Goal: Use online tool/utility: Utilize a website feature to perform a specific function

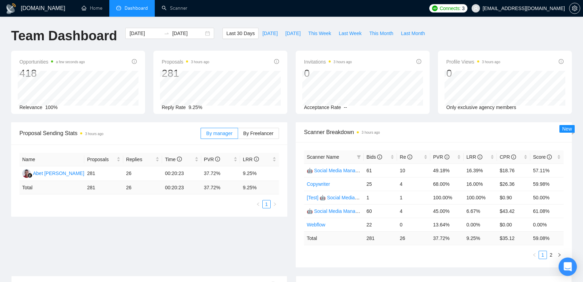
click at [568, 262] on div "Open Intercom Messenger" at bounding box center [568, 267] width 18 height 18
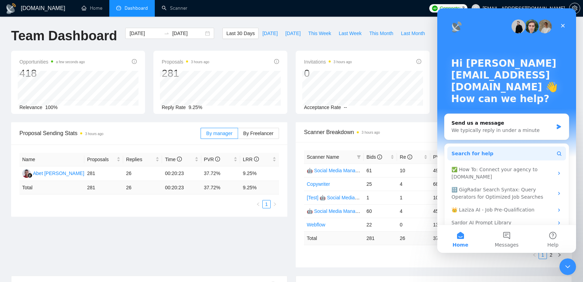
click at [484, 154] on span "Search for help" at bounding box center [473, 153] width 42 height 7
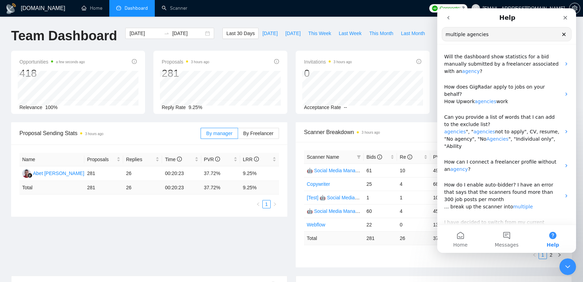
click at [461, 33] on input "multiple agencies" at bounding box center [506, 34] width 129 height 14
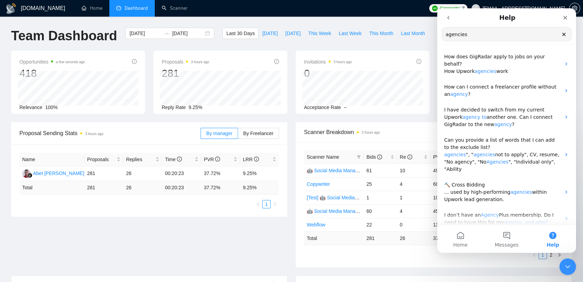
click at [477, 32] on input "agencies" at bounding box center [506, 34] width 129 height 14
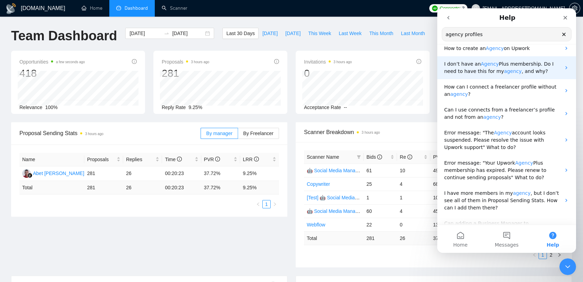
scroll to position [75, 0]
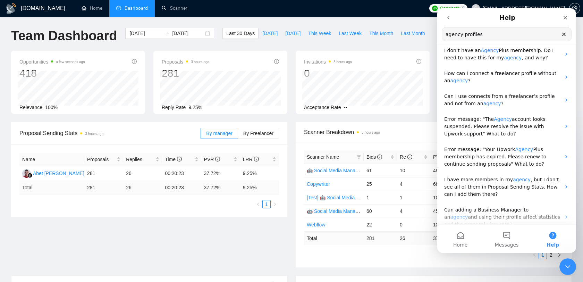
click at [497, 33] on input "agency profiles" at bounding box center [506, 34] width 129 height 14
type input "agency profiles"
click at [566, 17] on icon "Close" at bounding box center [566, 18] width 4 height 4
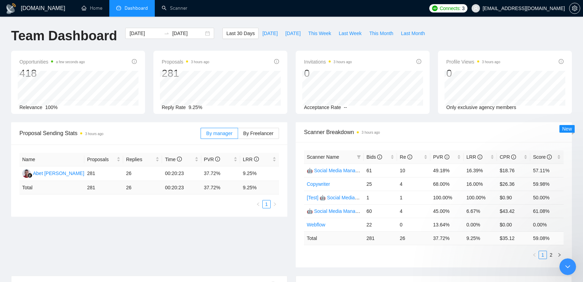
scroll to position [0, 0]
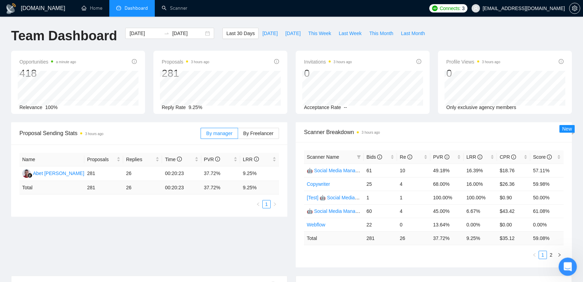
click at [564, 266] on icon "Open Intercom Messenger" at bounding box center [566, 265] width 11 height 11
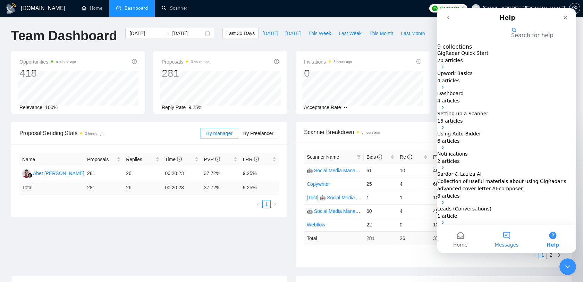
click at [504, 239] on button "Messages" at bounding box center [507, 239] width 46 height 28
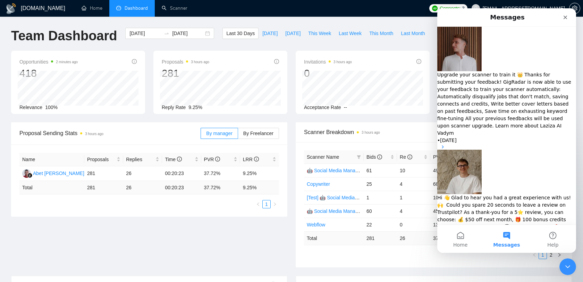
click at [492, 253] on button "Send us a message" at bounding box center [464, 258] width 54 height 11
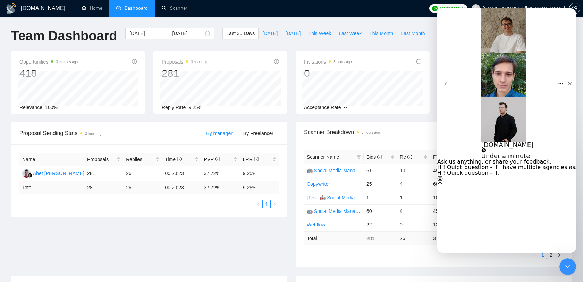
paste textarea "— if I have multiple agencies connected to my profile, will I be able to use Gi…"
click at [496, 176] on textarea "Hi! Quick question — if I have multiple agencies connected to my profile, will …" at bounding box center [468, 173] width 62 height 6
type textarea "Hi! Quick question - if I have multiple agencies connected to my profile, will …"
click at [442, 186] on icon "Send a message…" at bounding box center [440, 184] width 4 height 5
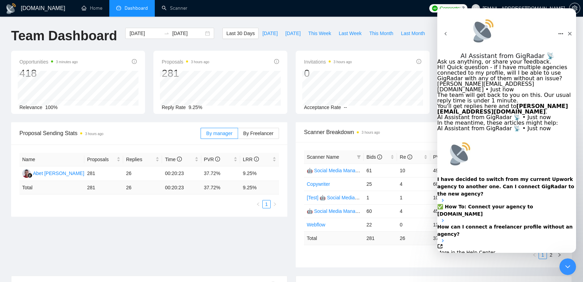
scroll to position [37, 0]
click at [513, 176] on strong "I have decided to switch from my current Upwork agency to another one. Can I co…" at bounding box center [505, 186] width 137 height 20
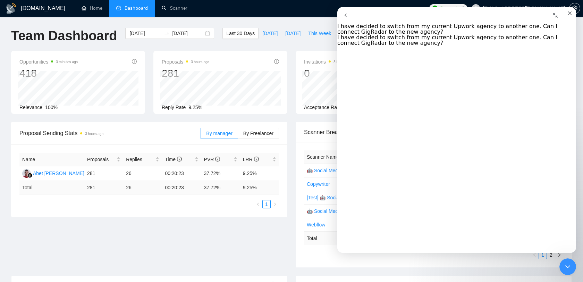
scroll to position [0, 0]
click at [350, 20] on button "go back" at bounding box center [345, 15] width 17 height 17
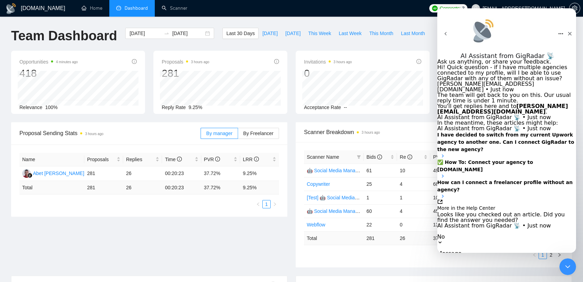
scroll to position [67, 0]
click at [562, 131] on div "I have decided to switch from my current Upwork agency to another one. Can I co…" at bounding box center [506, 144] width 139 height 27
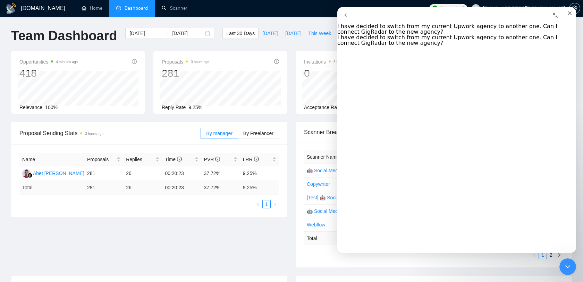
scroll to position [0, 0]
click at [351, 22] on button "go back" at bounding box center [345, 15] width 17 height 17
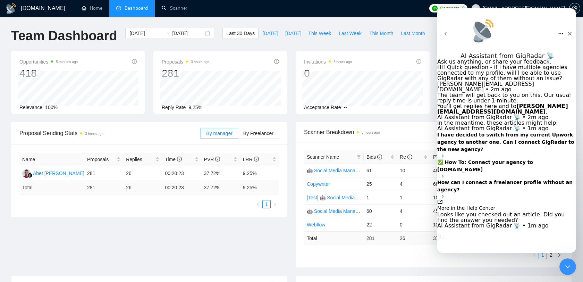
scroll to position [91, 0]
click at [426, 228] on button "Yes" at bounding box center [421, 231] width 9 height 6
click at [486, 267] on textarea "Message…" at bounding box center [468, 270] width 62 height 6
click at [499, 132] on strong "I have decided to switch from my current Upwork agency to another one. Can I co…" at bounding box center [505, 142] width 137 height 20
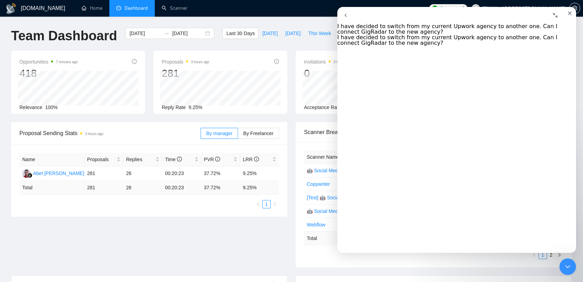
scroll to position [0, 0]
click at [349, 18] on icon "go back" at bounding box center [346, 15] width 6 height 6
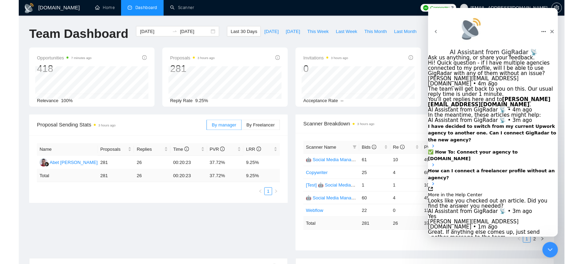
scroll to position [115, 0]
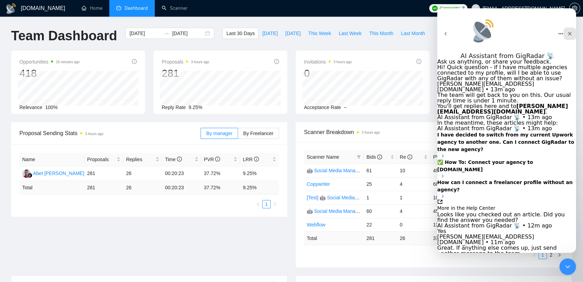
click at [567, 31] on icon "Close" at bounding box center [570, 34] width 6 height 6
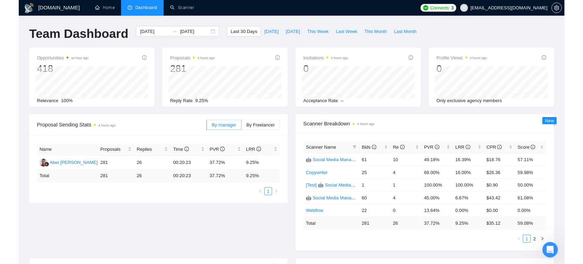
scroll to position [132, 0]
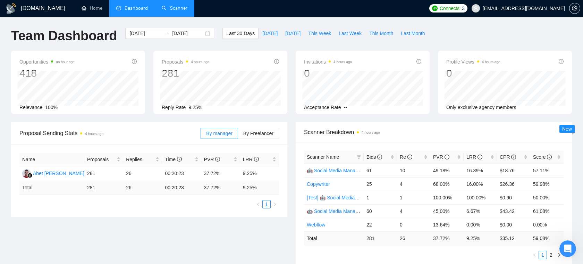
click at [167, 7] on link "Scanner" at bounding box center [175, 8] width 26 height 6
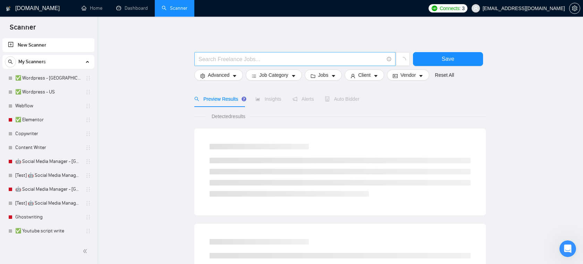
click at [232, 62] on input "text" at bounding box center [291, 59] width 185 height 9
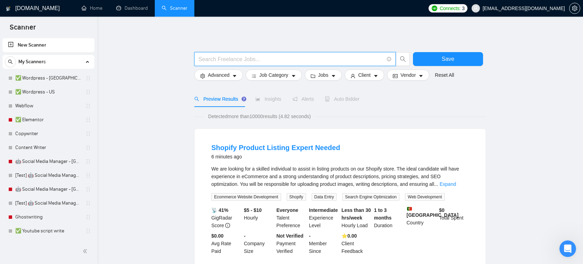
paste input "(Shopify*) | "(Shopify)" | "(Shopify" | "/Shopify") ((develop*) | create | (bui…"
drag, startPoint x: 247, startPoint y: 60, endPoint x: 140, endPoint y: 61, distance: 107.3
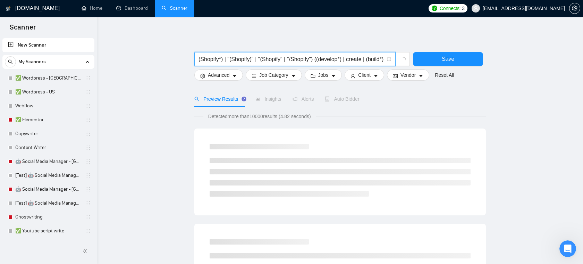
click at [247, 59] on input "(Shopify*) | "(Shopify)" | "(Shopify" | "/Shopify") ((develop*) | create | (bui…" at bounding box center [291, 59] width 185 height 9
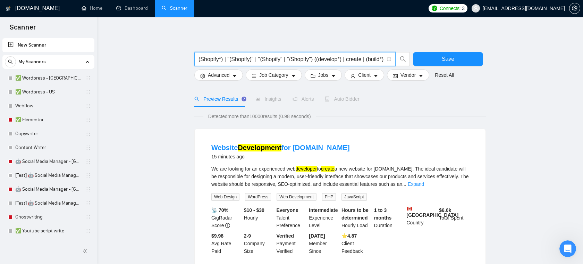
click at [296, 61] on input "(Shopify*) | "(Shopify)" | "(Shopify" | "/Shopify") ((develop*) | create | (bui…" at bounding box center [291, 59] width 185 height 9
type input "(Shopify*) | "(Shopify)" | "(Shopify" | "/Shopify") ((develop*) | create | (bui…"
click at [454, 57] on button "Save" at bounding box center [448, 59] width 70 height 14
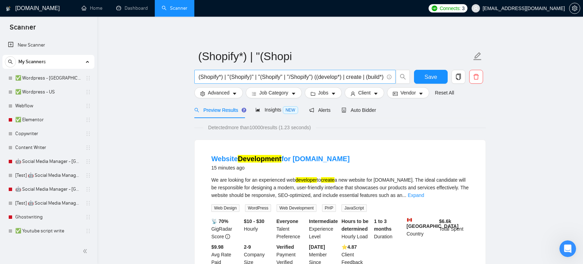
click at [313, 78] on input "(Shopify*) | "(Shopify)" | "(Shopify" | "/Shopify") ((develop*) | create | (bui…" at bounding box center [291, 77] width 185 height 9
click at [244, 75] on input "(Shopify*) | "(Shopify)" | "(Shopify" | "/Shopify") ((develop*) | create | (bui…" at bounding box center [291, 77] width 185 height 9
click at [266, 110] on span "Insights NEW" at bounding box center [276, 110] width 42 height 6
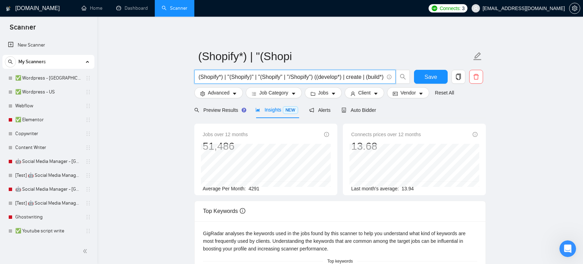
drag, startPoint x: 259, startPoint y: 78, endPoint x: 360, endPoint y: 79, distance: 100.3
click at [360, 79] on input "(Shopify*) | "(Shopify)" | "(Shopify" | "/Shopify") ((develop*) | create | (bui…" at bounding box center [291, 77] width 185 height 9
click at [429, 78] on span "Save" at bounding box center [431, 77] width 12 height 9
click at [252, 75] on input "Shopify development" at bounding box center [291, 77] width 185 height 9
paste input "(Shopify*) | "(Shopify)" | "(Shopify" | "/Shopify") ((develop*) | create | (bui…"
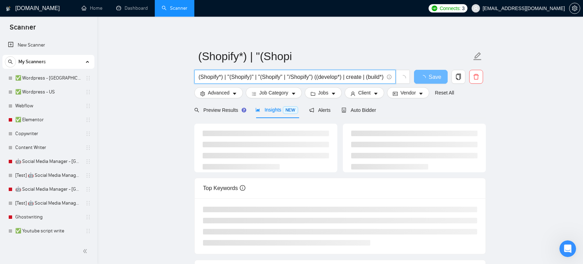
drag, startPoint x: 263, startPoint y: 77, endPoint x: 193, endPoint y: 75, distance: 69.5
click at [193, 75] on div "(Shopify*) | "(Shopify)" | "(Shopify" | "/Shopify") ((develop*) | create | (bui…" at bounding box center [302, 78] width 219 height 17
click at [260, 75] on input "(Shopify*) | "(Shopify)" | "(Shopify" | "/Shopify") ((develop*) | create | (bui…" at bounding box center [291, 77] width 185 height 9
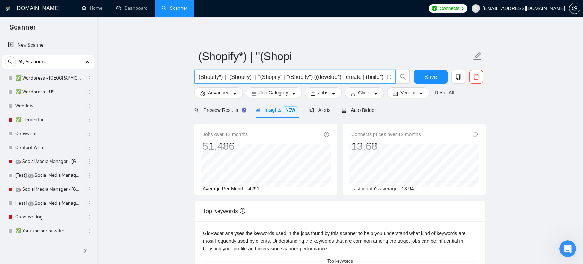
drag, startPoint x: 308, startPoint y: 77, endPoint x: 356, endPoint y: 77, distance: 47.9
click at [356, 77] on input "(Shopify*) | "(Shopify)" | "(Shopify" | "/Shopify") ((develop*) | create | (bui…" at bounding box center [291, 77] width 185 height 9
click at [338, 77] on input "(Shopify*) | "(Shopify)" | "(Shopify" | "/Shopify") ((develop*) | create | (bui…" at bounding box center [291, 77] width 185 height 9
drag, startPoint x: 351, startPoint y: 77, endPoint x: 360, endPoint y: 75, distance: 8.8
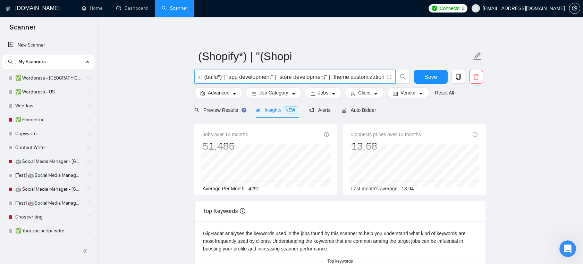
click at [360, 75] on input "(Shopify*) | "(Shopify)" | "(Shopify" | "/Shopify") ((develop*) | create | (bui…" at bounding box center [291, 77] width 185 height 9
click at [337, 77] on input "(Shopify*) | "(Shopify)" | "(Shopify" | "/Shopify") ((develop*) | create | (bui…" at bounding box center [291, 77] width 185 height 9
type input "(Shopify*) | "(Shopify)" | "(Shopify" | "/Shopify") ((develop*) | create | (bui…"
click at [321, 94] on span "Jobs" at bounding box center [323, 93] width 10 height 8
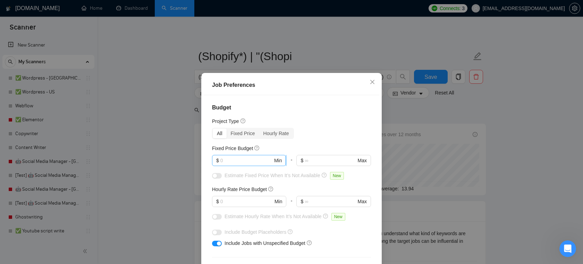
click at [251, 161] on input "text" at bounding box center [246, 161] width 52 height 8
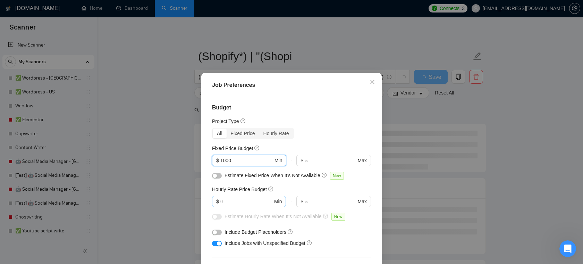
type input "1000"
click at [233, 204] on input "text" at bounding box center [246, 202] width 52 height 8
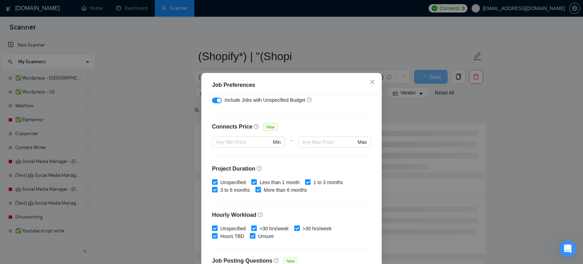
scroll to position [145, 0]
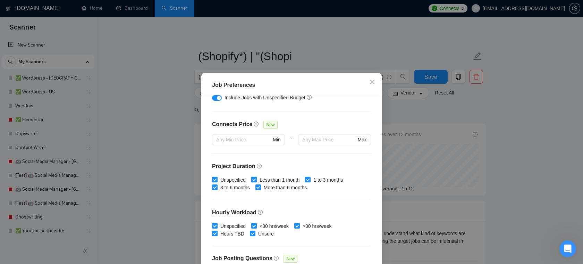
type input "15"
click at [257, 179] on span at bounding box center [254, 180] width 6 height 6
click at [256, 179] on input "Less than 1 month" at bounding box center [253, 179] width 5 height 5
checkbox input "false"
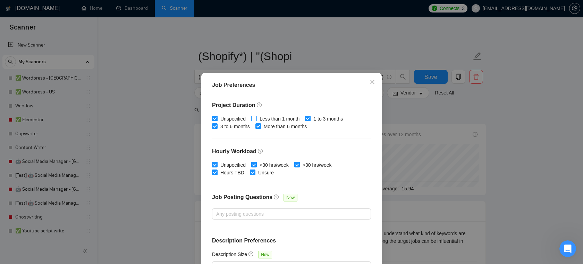
scroll to position [46, 0]
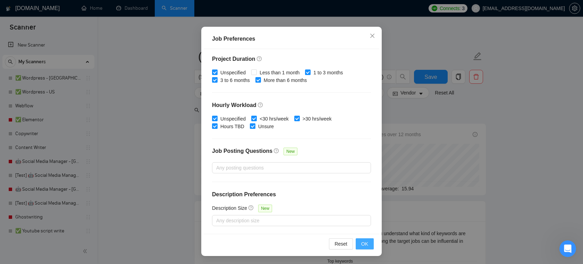
click at [362, 240] on span "OK" at bounding box center [364, 244] width 7 height 8
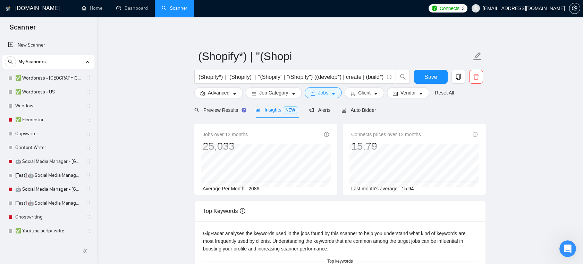
scroll to position [15, 0]
click at [410, 93] on span "Vendor" at bounding box center [408, 93] width 15 height 8
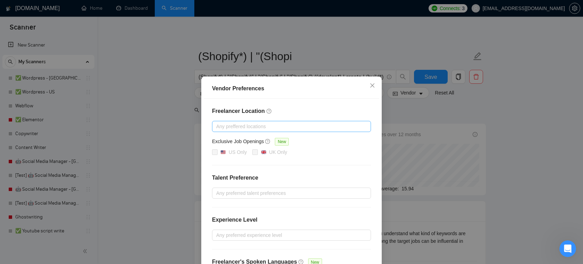
click at [282, 127] on div at bounding box center [288, 126] width 149 height 8
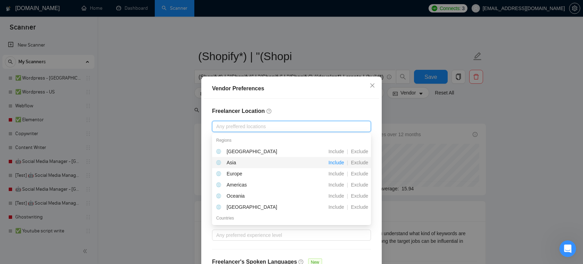
click at [339, 164] on span "Include" at bounding box center [336, 163] width 21 height 6
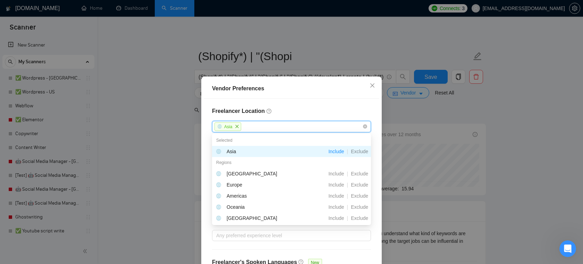
click at [313, 112] on h4 "Freelancer Location" at bounding box center [291, 111] width 159 height 8
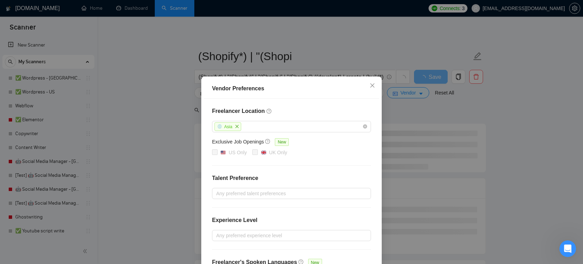
scroll to position [49, 0]
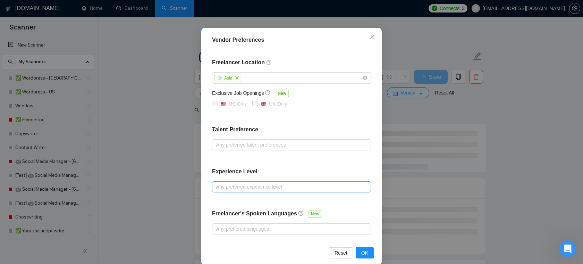
click at [257, 184] on div at bounding box center [288, 187] width 149 height 8
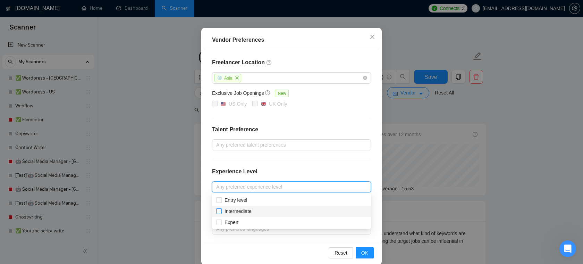
click at [219, 210] on input "Intermediate" at bounding box center [218, 210] width 5 height 5
checkbox input "true"
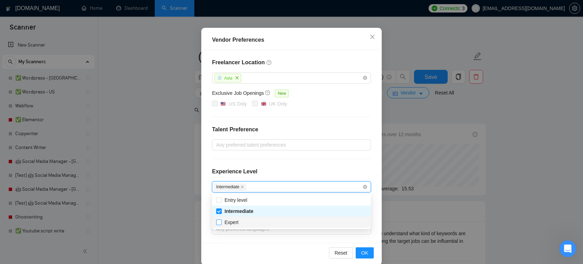
click at [219, 222] on input "Expert" at bounding box center [218, 221] width 5 height 5
checkbox input "true"
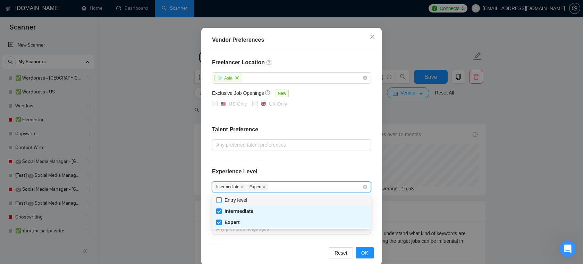
click at [220, 199] on input "Entry level" at bounding box center [218, 199] width 5 height 5
checkbox input "true"
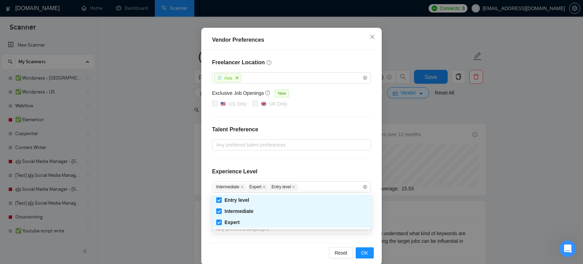
click at [299, 164] on div "Freelancer Location [GEOGRAPHIC_DATA] Exclusive Job Openings New US Only [GEOGR…" at bounding box center [292, 146] width 176 height 193
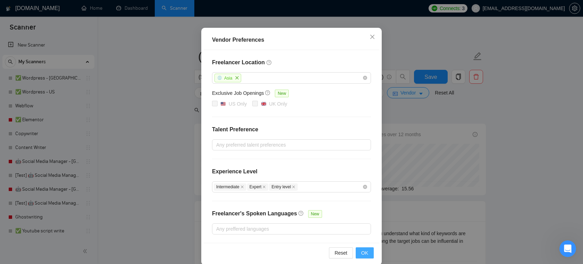
click at [366, 251] on span "OK" at bounding box center [364, 253] width 7 height 8
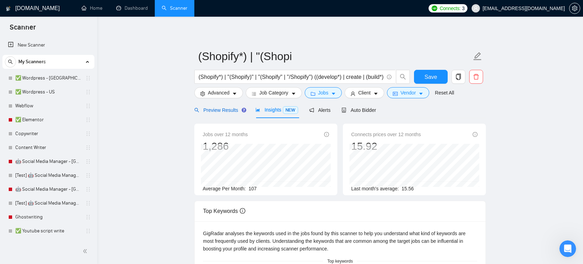
click at [225, 109] on span "Preview Results" at bounding box center [219, 110] width 50 height 6
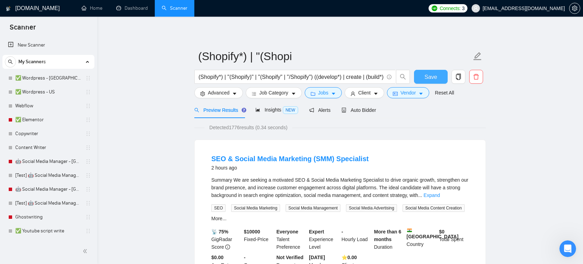
click at [432, 73] on span "Save" at bounding box center [431, 77] width 12 height 9
click at [368, 109] on span "Auto Bidder" at bounding box center [359, 110] width 34 height 6
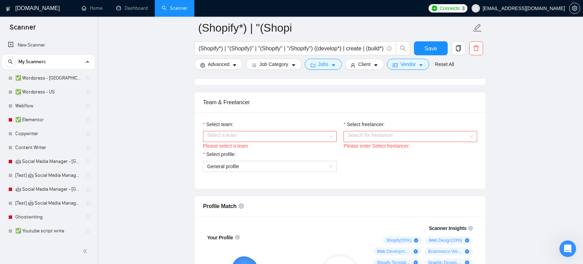
scroll to position [344, 0]
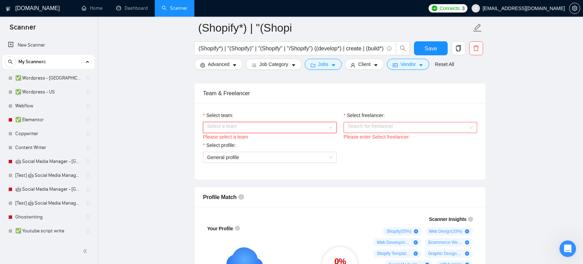
click at [291, 125] on input "Select team:" at bounding box center [267, 127] width 120 height 10
click at [249, 140] on div "Areia Consulting" at bounding box center [269, 141] width 125 height 8
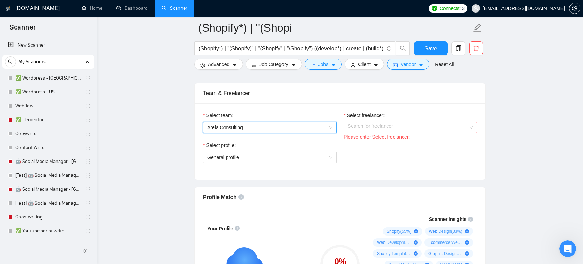
click at [373, 125] on input "Select freelancer:" at bounding box center [408, 127] width 120 height 10
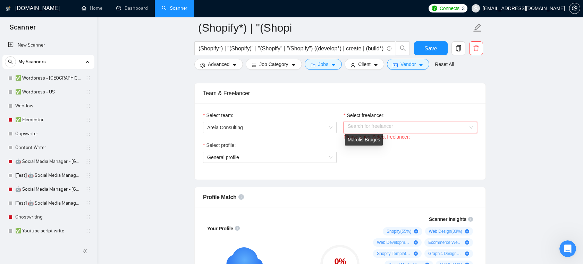
click at [379, 144] on div "Marolis Bruges" at bounding box center [364, 140] width 38 height 12
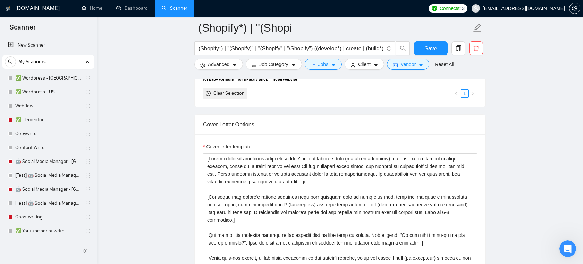
scroll to position [704, 0]
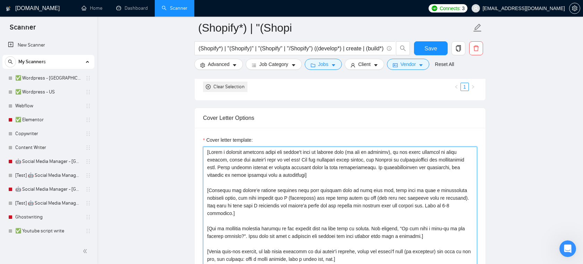
click at [285, 208] on textarea "Cover letter template:" at bounding box center [340, 224] width 274 height 156
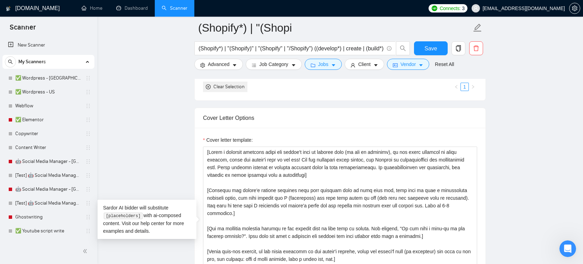
click at [313, 132] on div "Cover letter template:" at bounding box center [340, 224] width 291 height 192
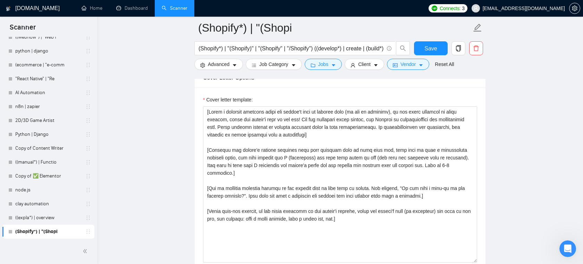
scroll to position [744, 0]
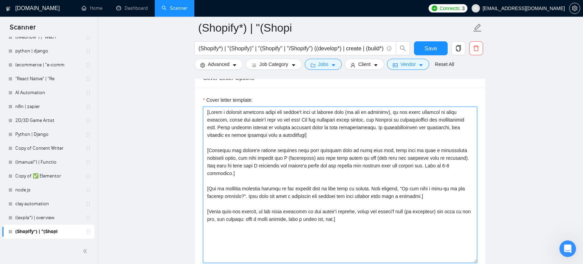
click at [345, 139] on textarea "Cover letter template:" at bounding box center [340, 185] width 274 height 156
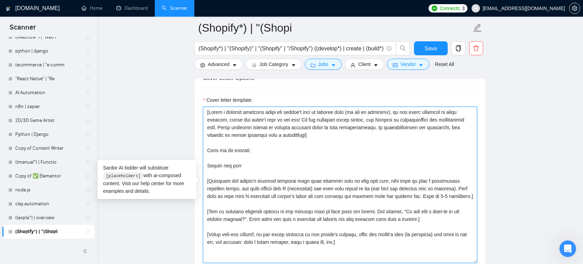
click at [300, 165] on textarea "Cover letter template:" at bounding box center [340, 185] width 274 height 156
click at [283, 176] on textarea "Cover letter template:" at bounding box center [340, 185] width 274 height 156
click at [232, 205] on textarea "Cover letter template:" at bounding box center [340, 185] width 274 height 156
drag, startPoint x: 251, startPoint y: 165, endPoint x: 193, endPoint y: 147, distance: 60.3
click at [193, 147] on main "(Shopify*) | "(Shopi (Shopify*) | "(Shopify)" | "(Shopify" | "/Shopify") ((deve…" at bounding box center [340, 208] width 464 height 1848
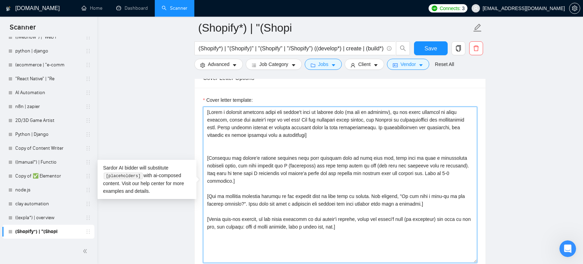
click at [289, 151] on textarea "Cover letter template:" at bounding box center [340, 185] width 274 height 156
type textarea "[Write a personal greeting using the client's name or company name (if any is p…"
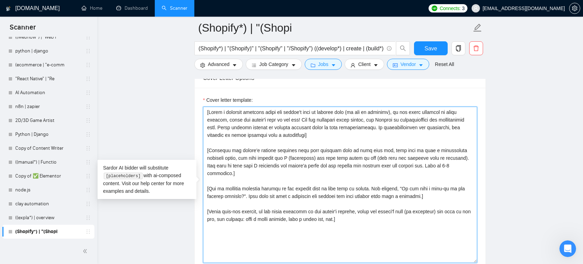
click at [341, 139] on textarea "Cover letter template:" at bounding box center [340, 185] width 274 height 156
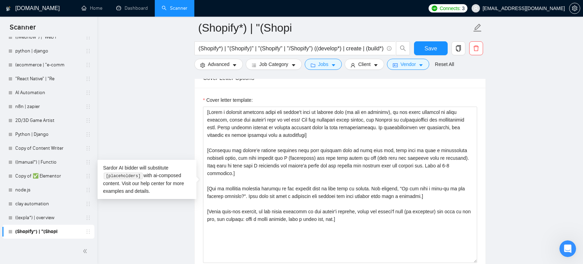
click at [140, 124] on main "(Shopify*) | "(Shopi (Shopify*) | "(Shopify)" | "(Shopify" | "/Shopify") ((deve…" at bounding box center [340, 208] width 464 height 1848
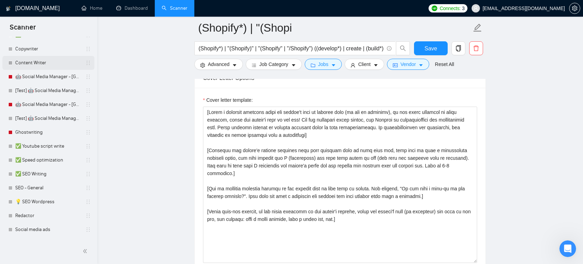
scroll to position [133, 0]
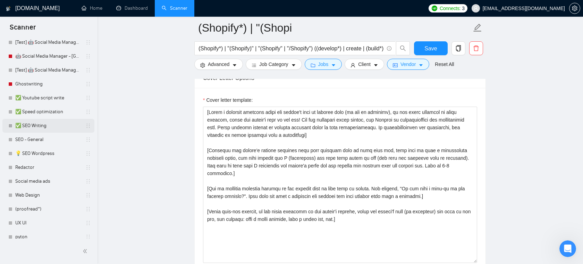
click at [41, 129] on link "✅ SEO Writing" at bounding box center [48, 126] width 66 height 14
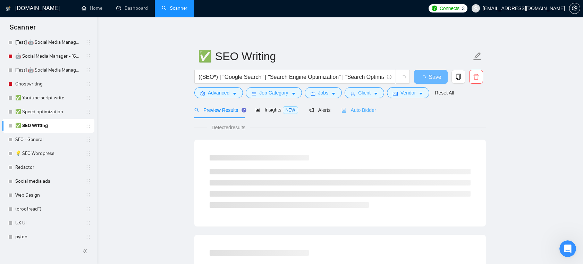
click at [363, 114] on div "Auto Bidder" at bounding box center [359, 110] width 34 height 16
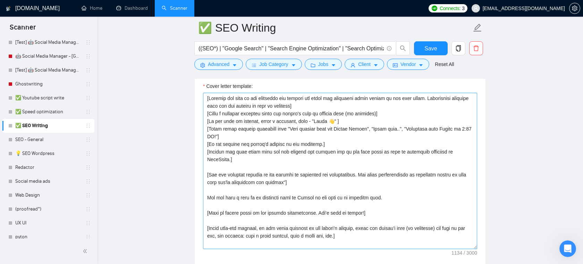
scroll to position [757, 0]
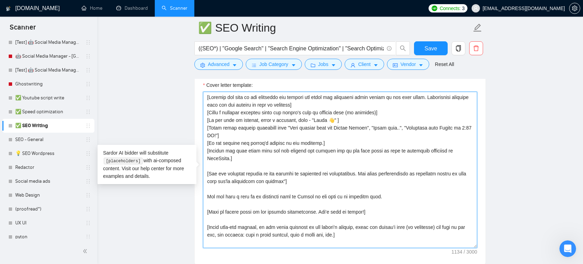
drag, startPoint x: 363, startPoint y: 238, endPoint x: 195, endPoint y: 97, distance: 219.5
click at [195, 97] on div "Cover letter template:" at bounding box center [340, 169] width 291 height 192
click at [263, 112] on textarea "Cover letter template:" at bounding box center [340, 170] width 274 height 156
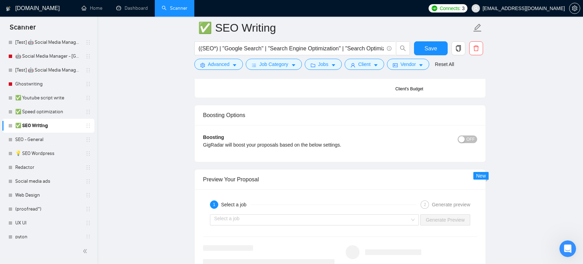
scroll to position [1267, 0]
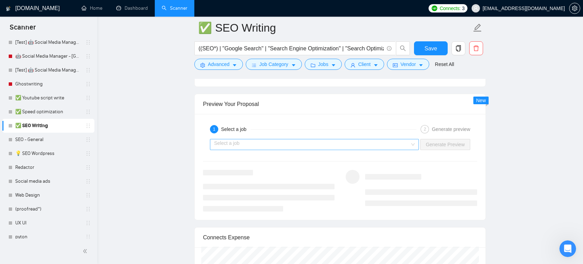
click at [300, 148] on input "search" at bounding box center [312, 144] width 196 height 10
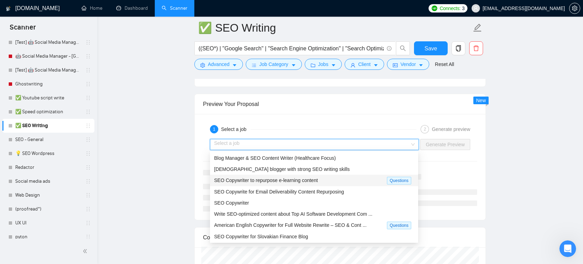
click at [269, 183] on span "SEO Copywriter to repurpose e-learning content" at bounding box center [266, 180] width 104 height 6
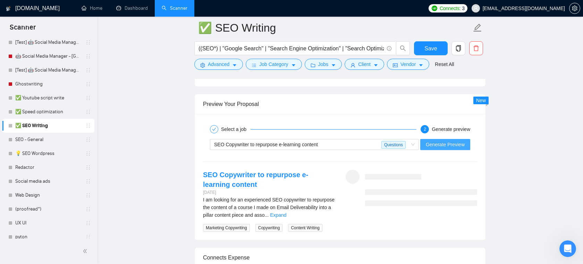
click at [444, 145] on span "Generate Preview" at bounding box center [445, 145] width 39 height 8
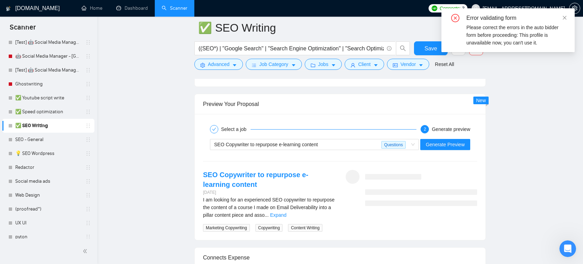
click at [568, 10] on div "Error validating form Please correct the errors in the auto bidder form before …" at bounding box center [508, 30] width 133 height 44
click at [567, 15] on div "Error validating form Please correct the errors in the auto bidder form before …" at bounding box center [508, 30] width 133 height 44
click at [565, 18] on icon "close" at bounding box center [565, 18] width 4 height 4
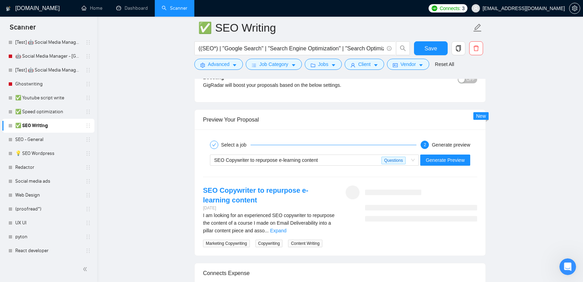
scroll to position [115, 0]
